Goal: Complete application form: Complete application form

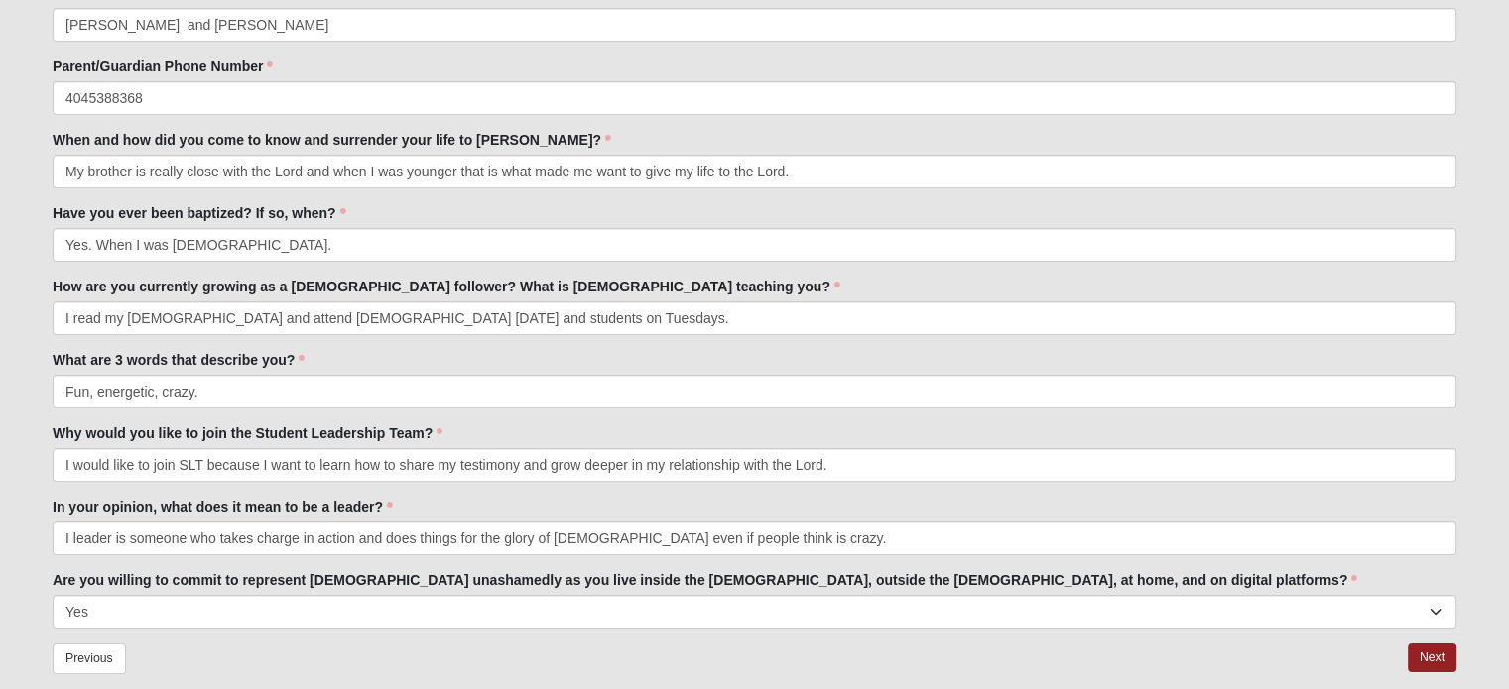
scroll to position [246, 0]
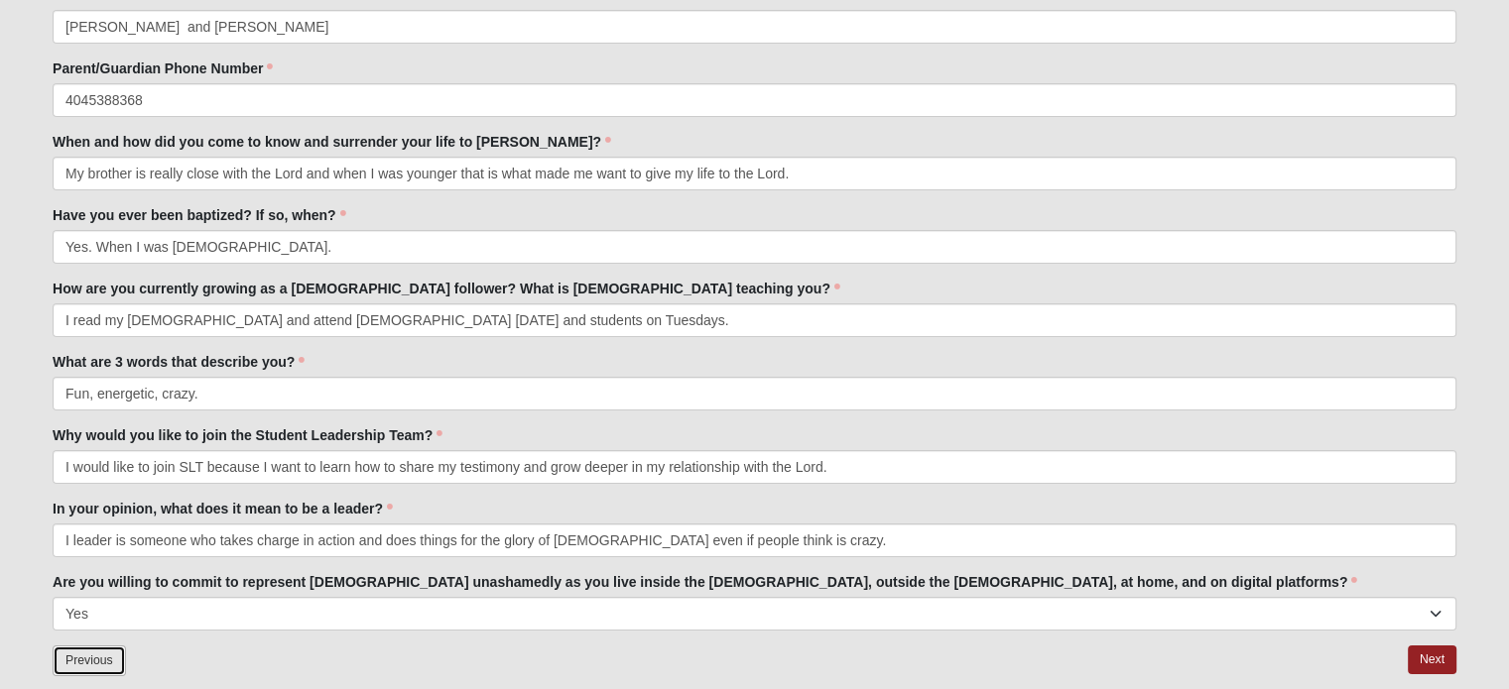
click at [102, 663] on link "Previous" at bounding box center [89, 661] width 73 height 31
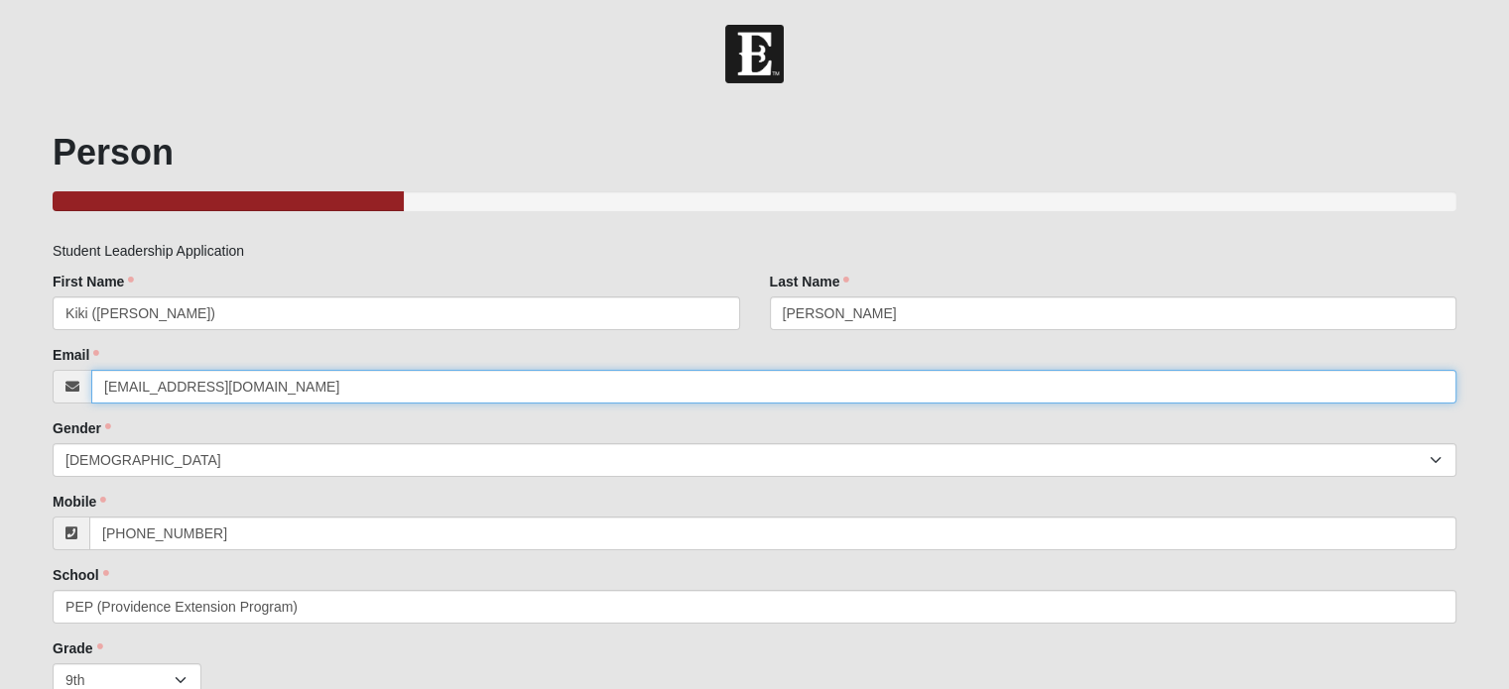
click at [171, 390] on input "[EMAIL_ADDRESS][DOMAIN_NAME]" at bounding box center [773, 387] width 1365 height 34
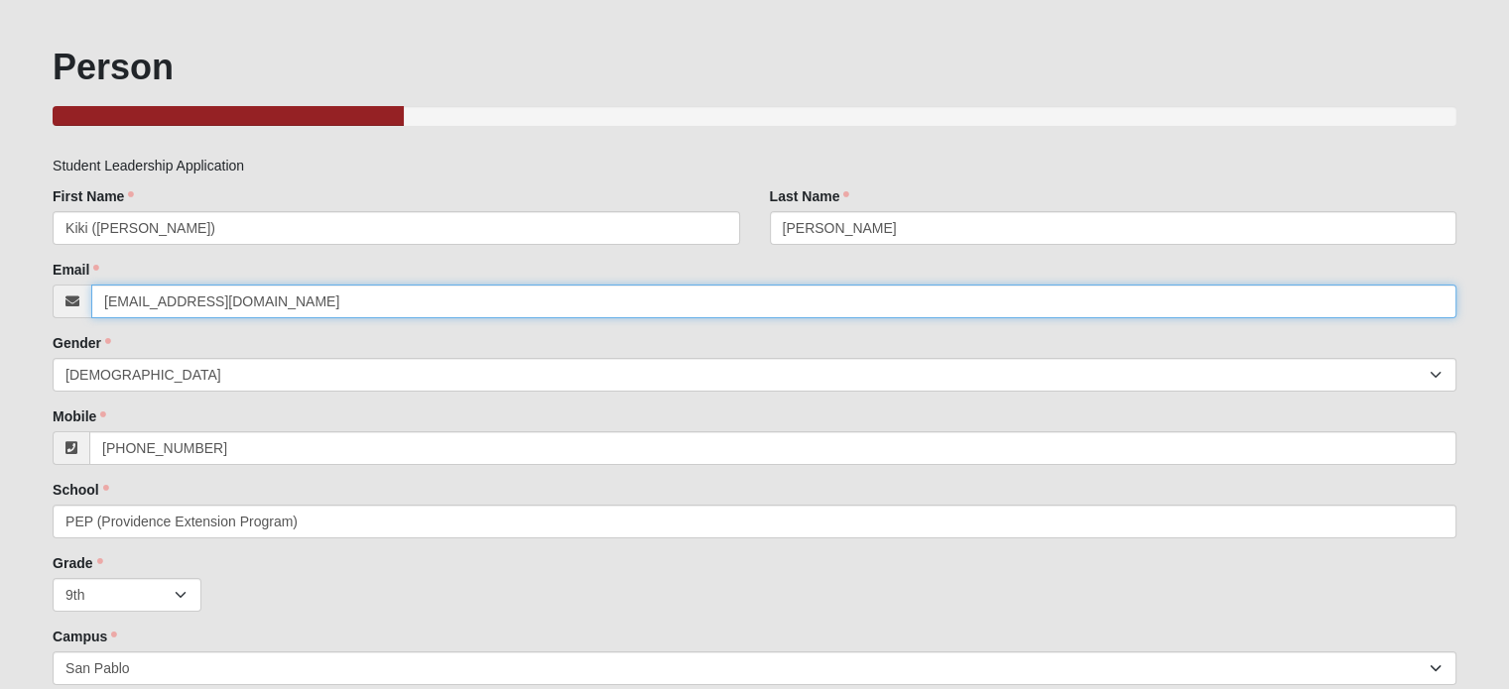
scroll to position [205, 0]
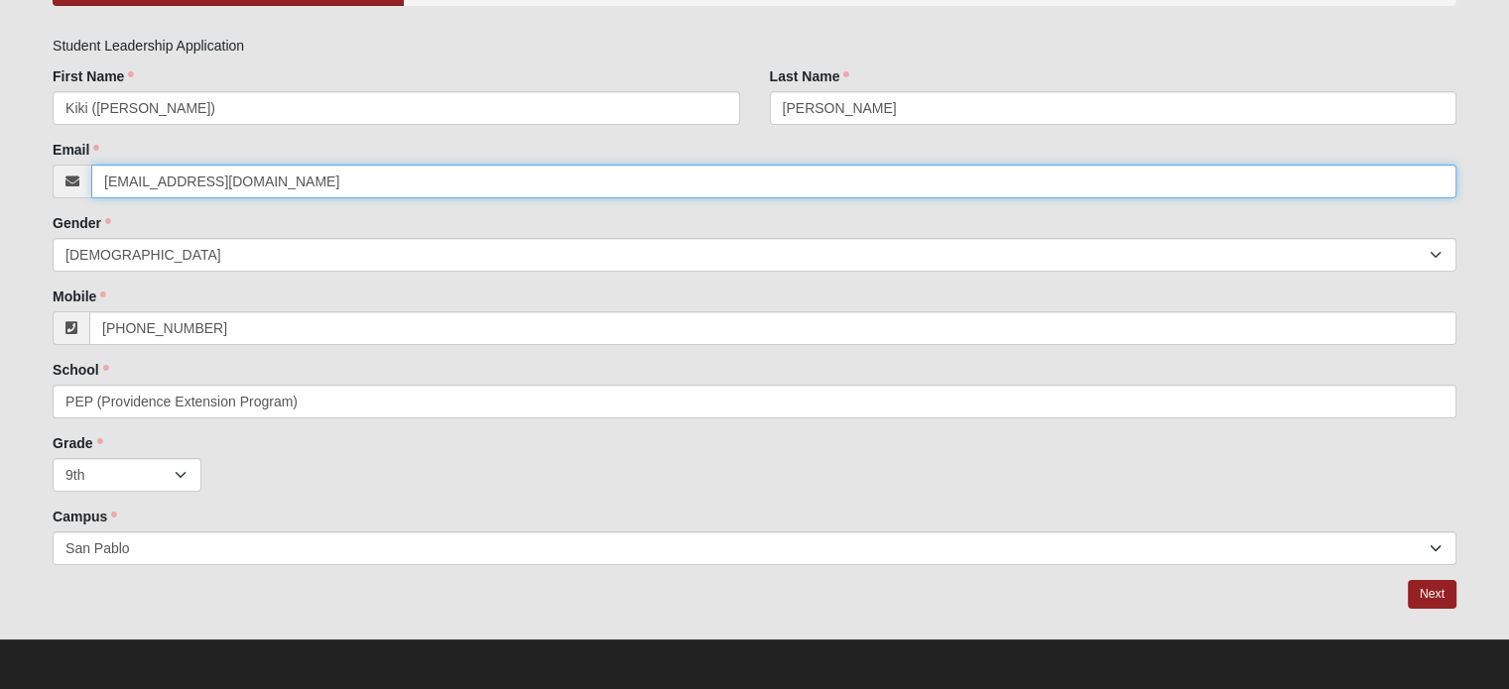
type input "[EMAIL_ADDRESS][DOMAIN_NAME]"
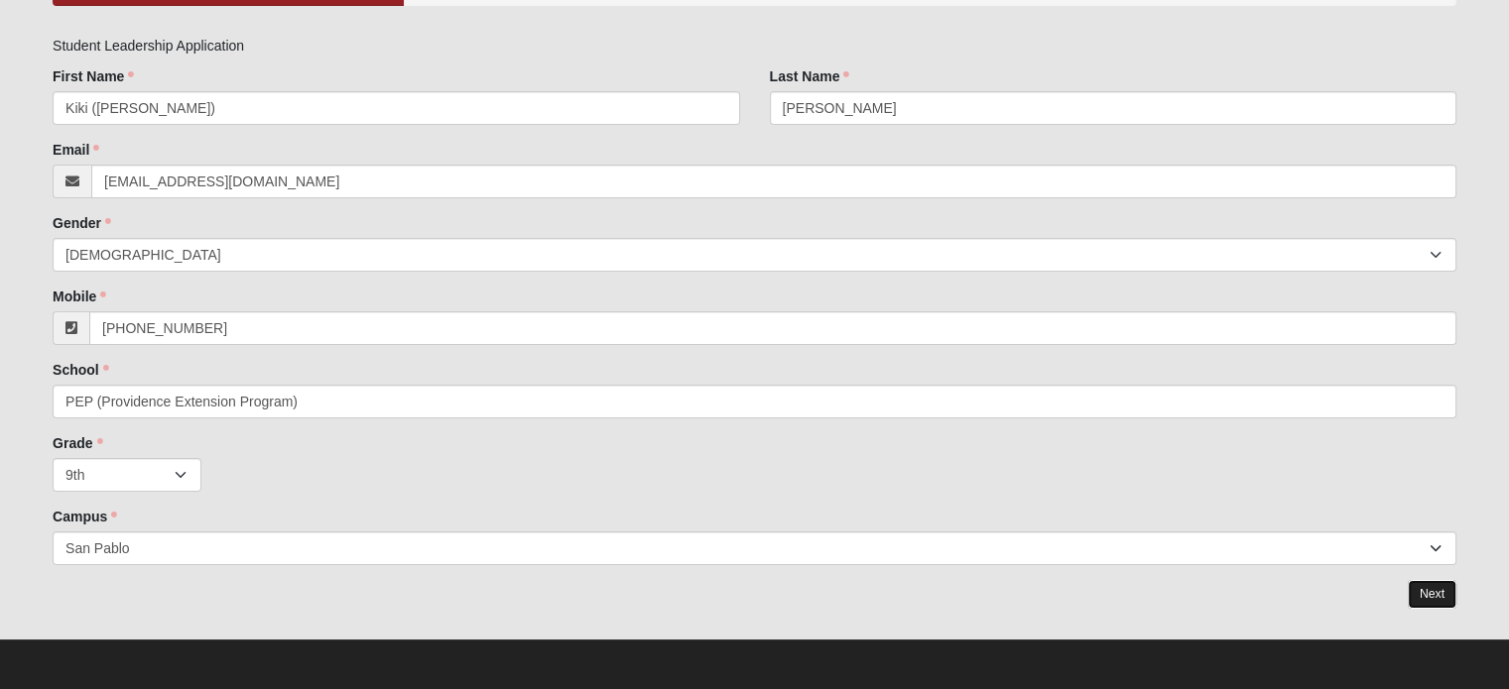
click at [1431, 594] on link "Next" at bounding box center [1431, 594] width 49 height 29
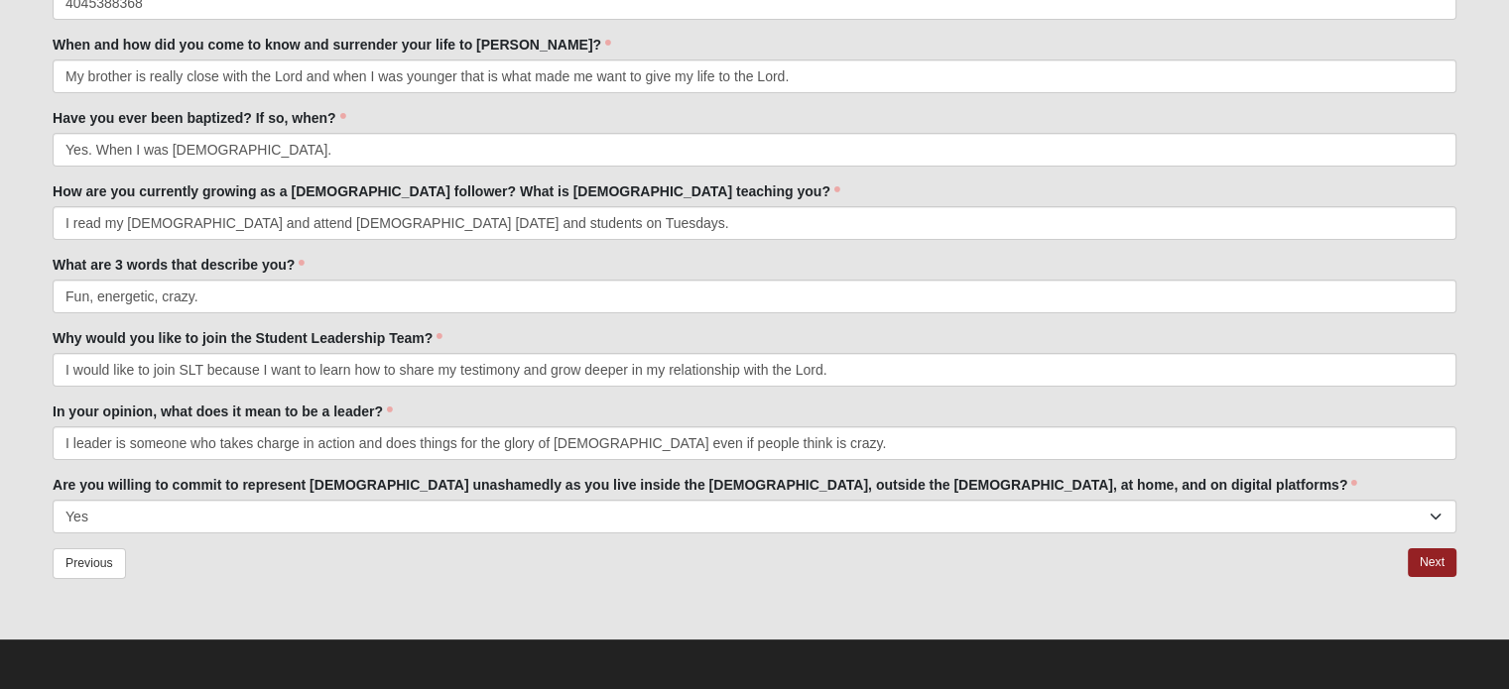
scroll to position [342, 0]
click at [1431, 563] on link "Next" at bounding box center [1431, 563] width 49 height 29
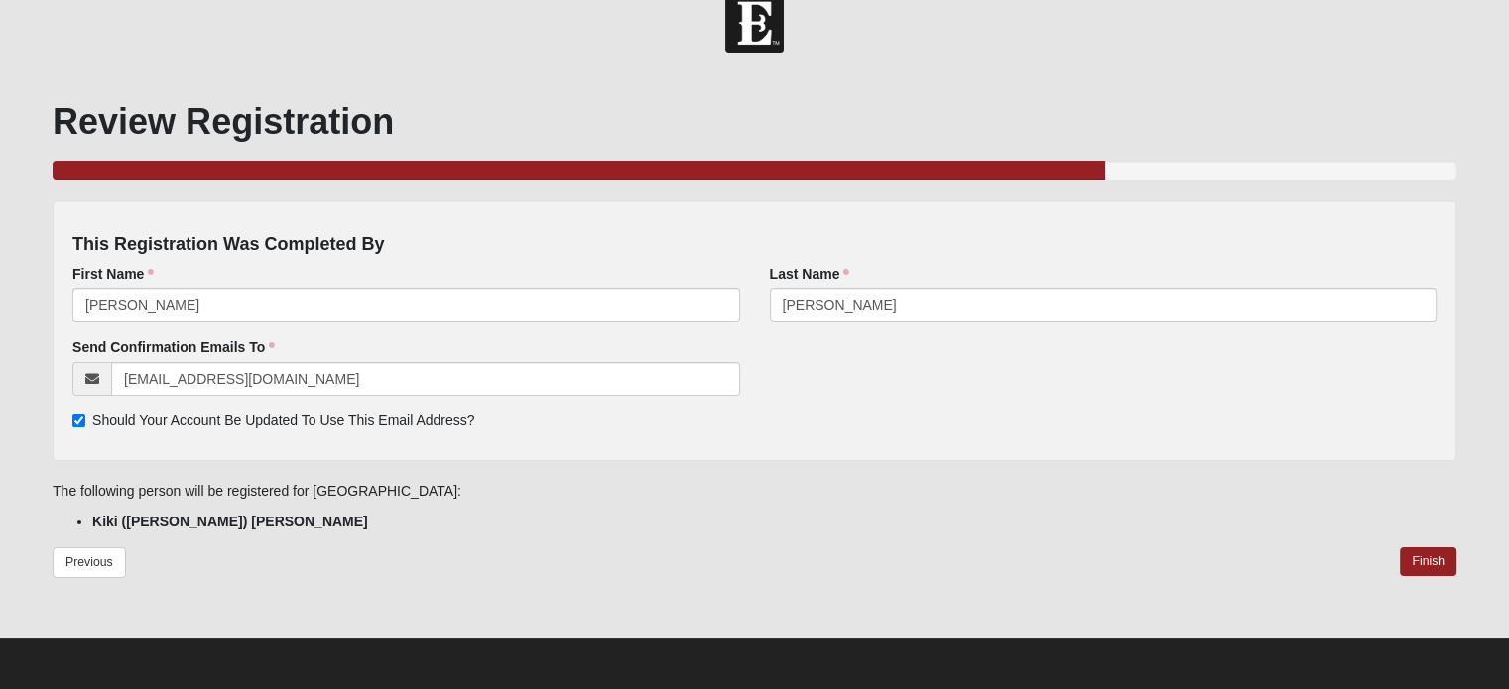
scroll to position [29, 0]
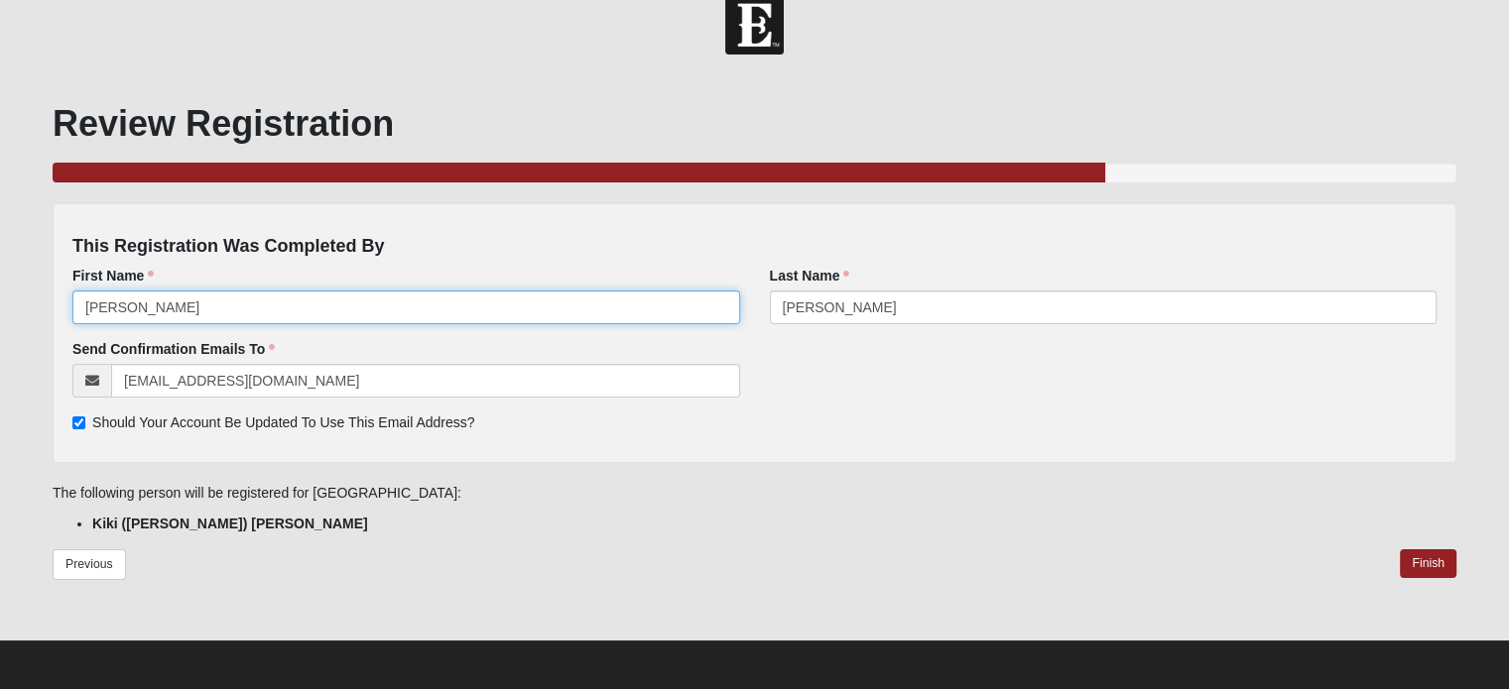
click at [149, 302] on input "[PERSON_NAME]" at bounding box center [405, 308] width 666 height 34
type input "S"
type input "Kiki"
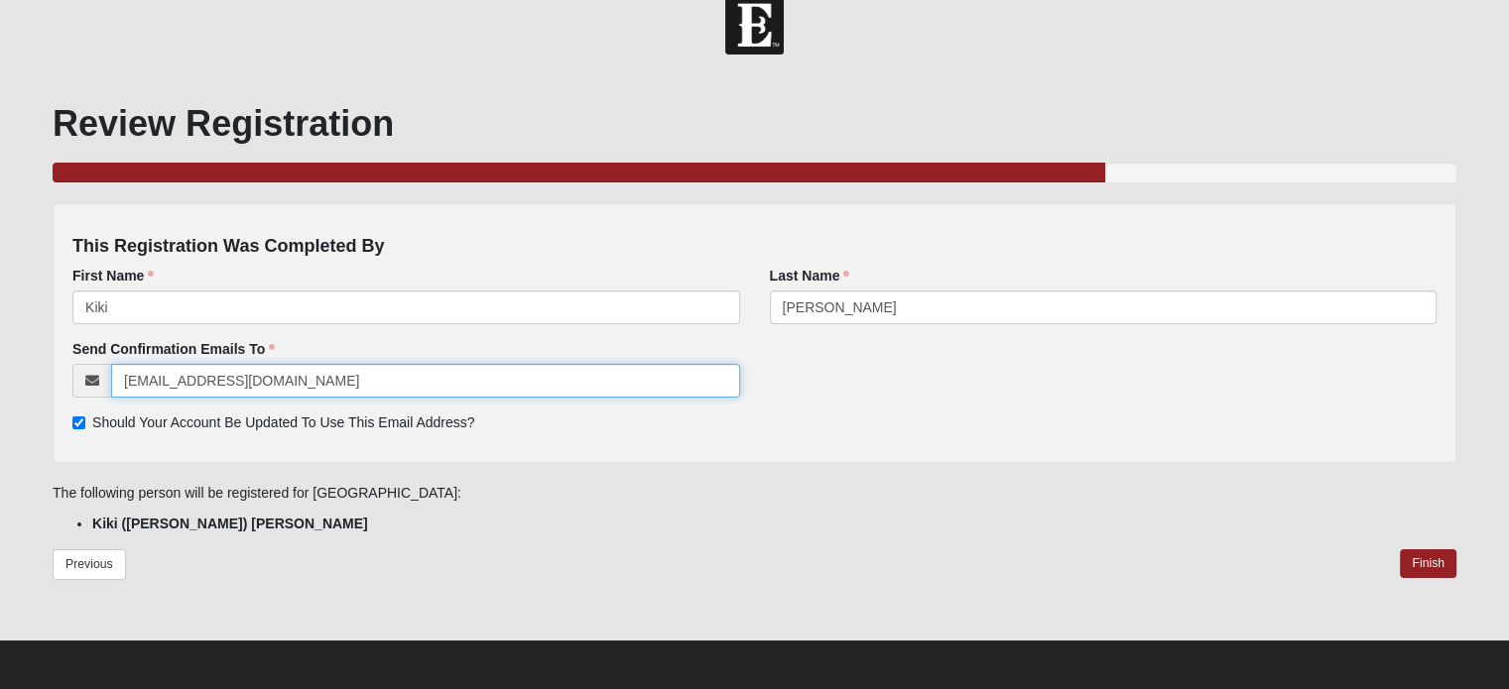
click at [196, 376] on input "[EMAIL_ADDRESS][DOMAIN_NAME]" at bounding box center [425, 381] width 628 height 34
type input "[EMAIL_ADDRESS][DOMAIN_NAME]"
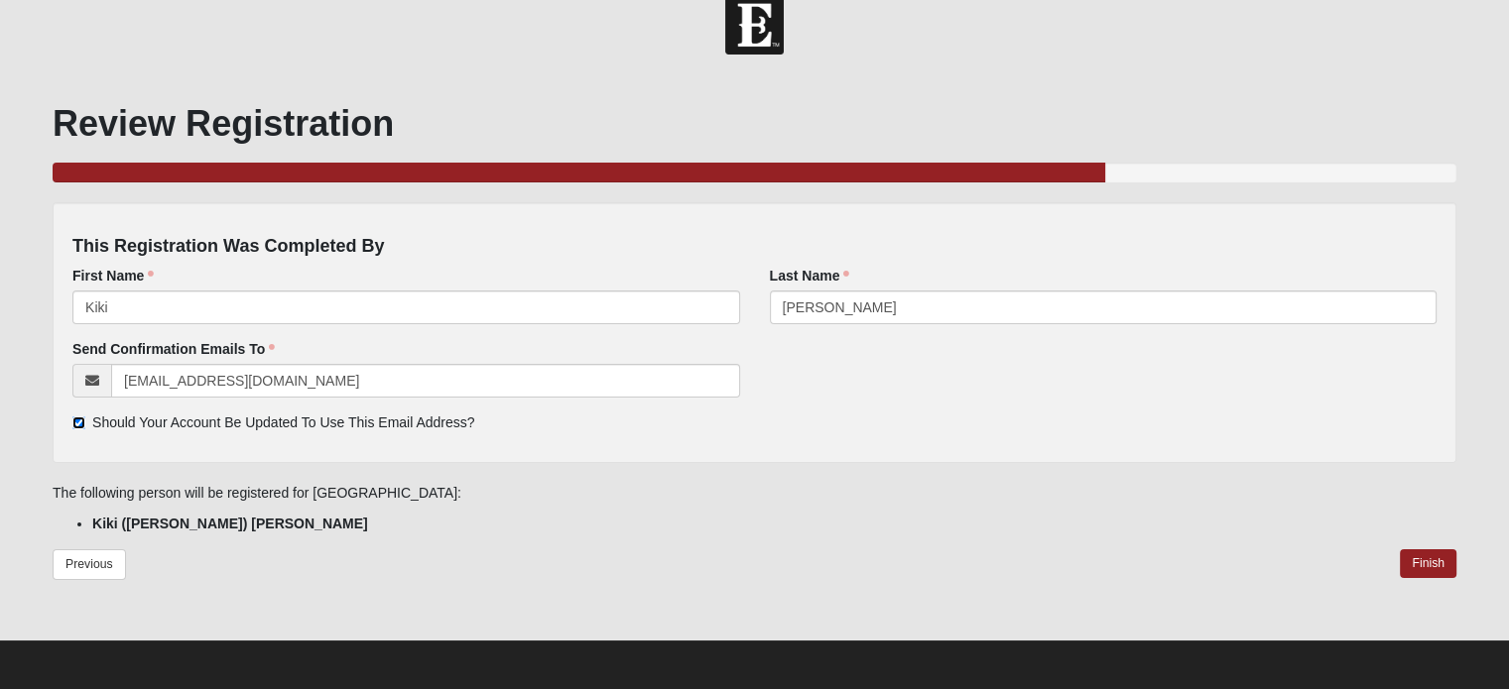
click at [79, 424] on input "Should Your Account Be Updated To Use This Email Address?" at bounding box center [78, 423] width 13 height 13
checkbox input "false"
click at [1416, 558] on link "Finish" at bounding box center [1427, 563] width 57 height 29
